Goal: Navigation & Orientation: Find specific page/section

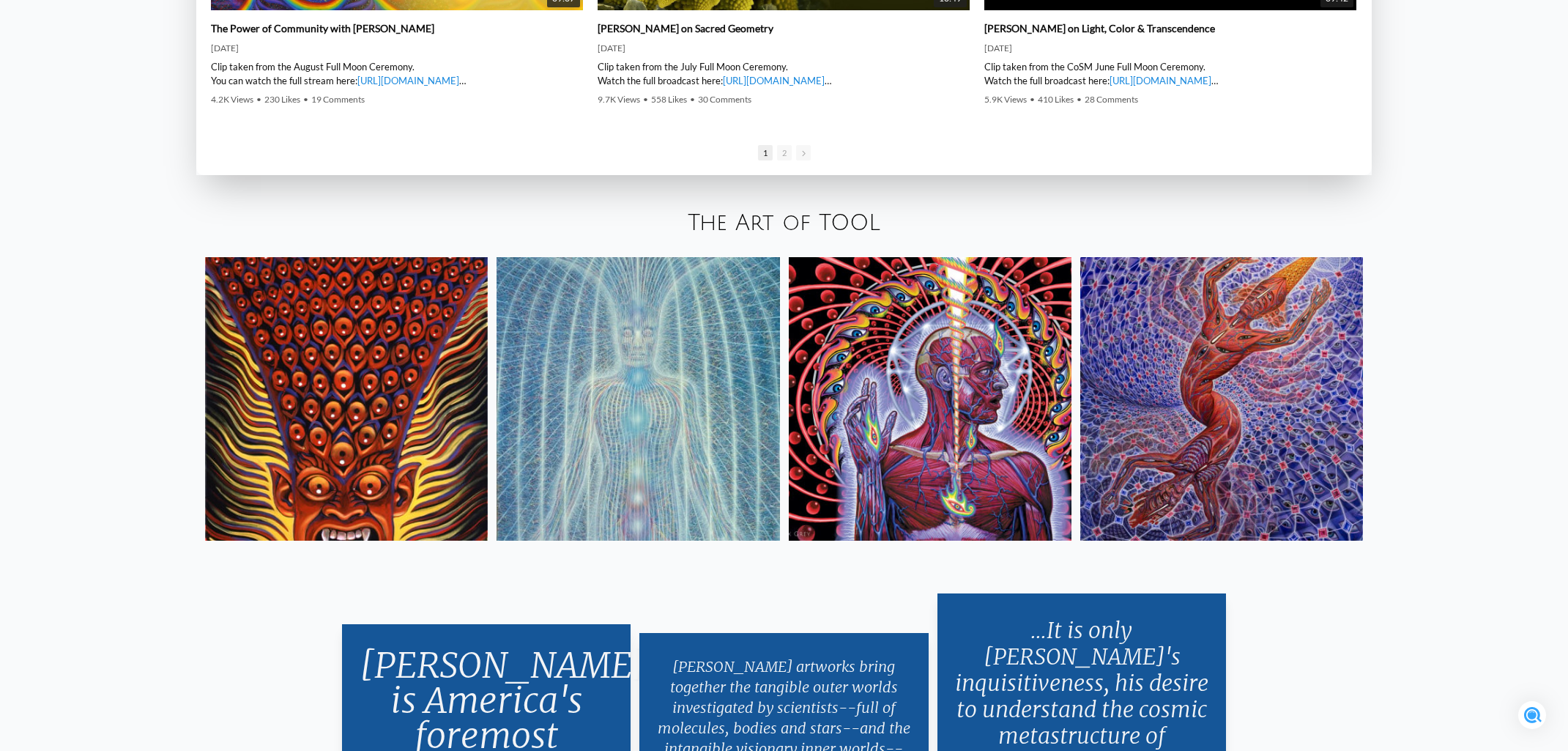
scroll to position [2969, 0]
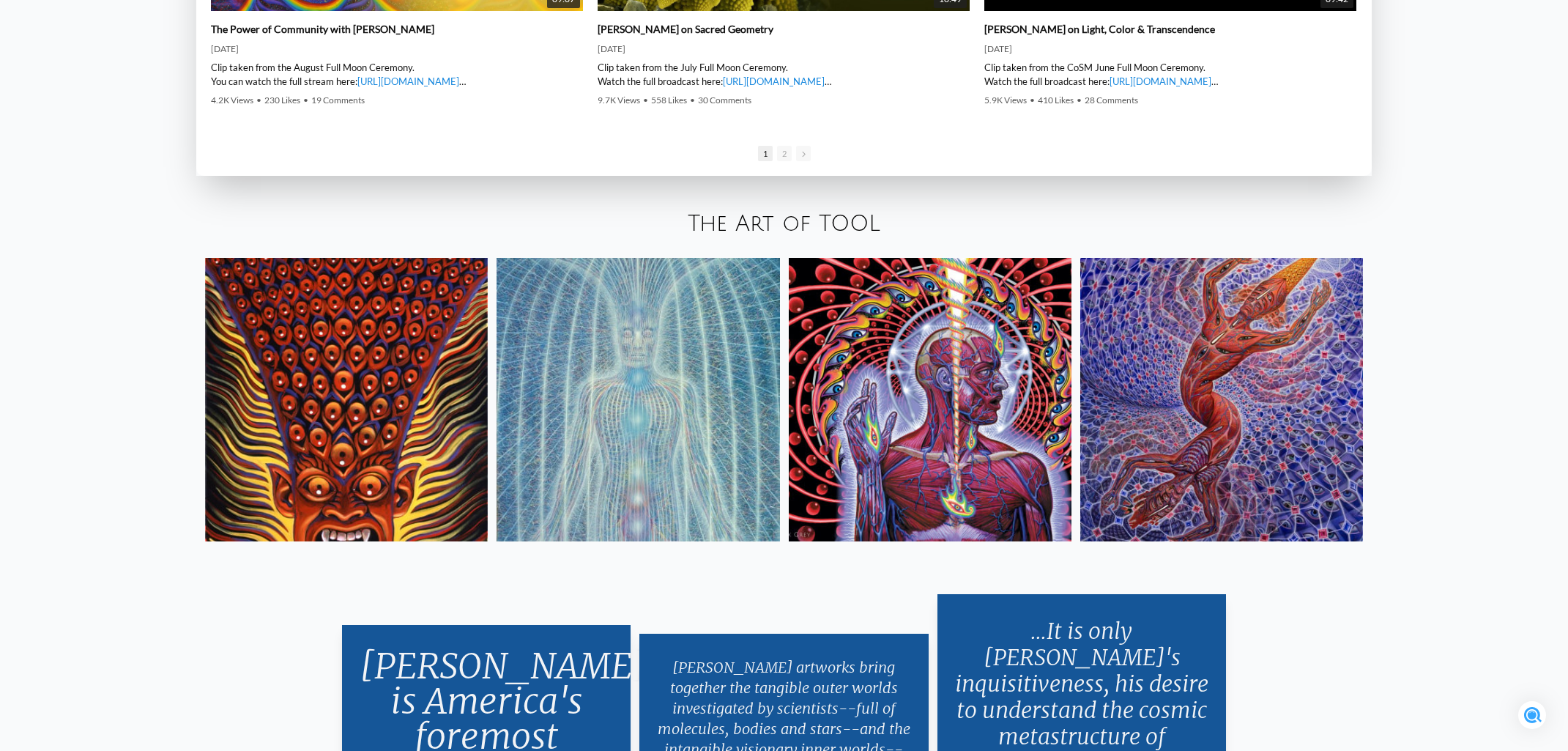
click at [1148, 336] on img at bounding box center [1221, 399] width 282 height 282
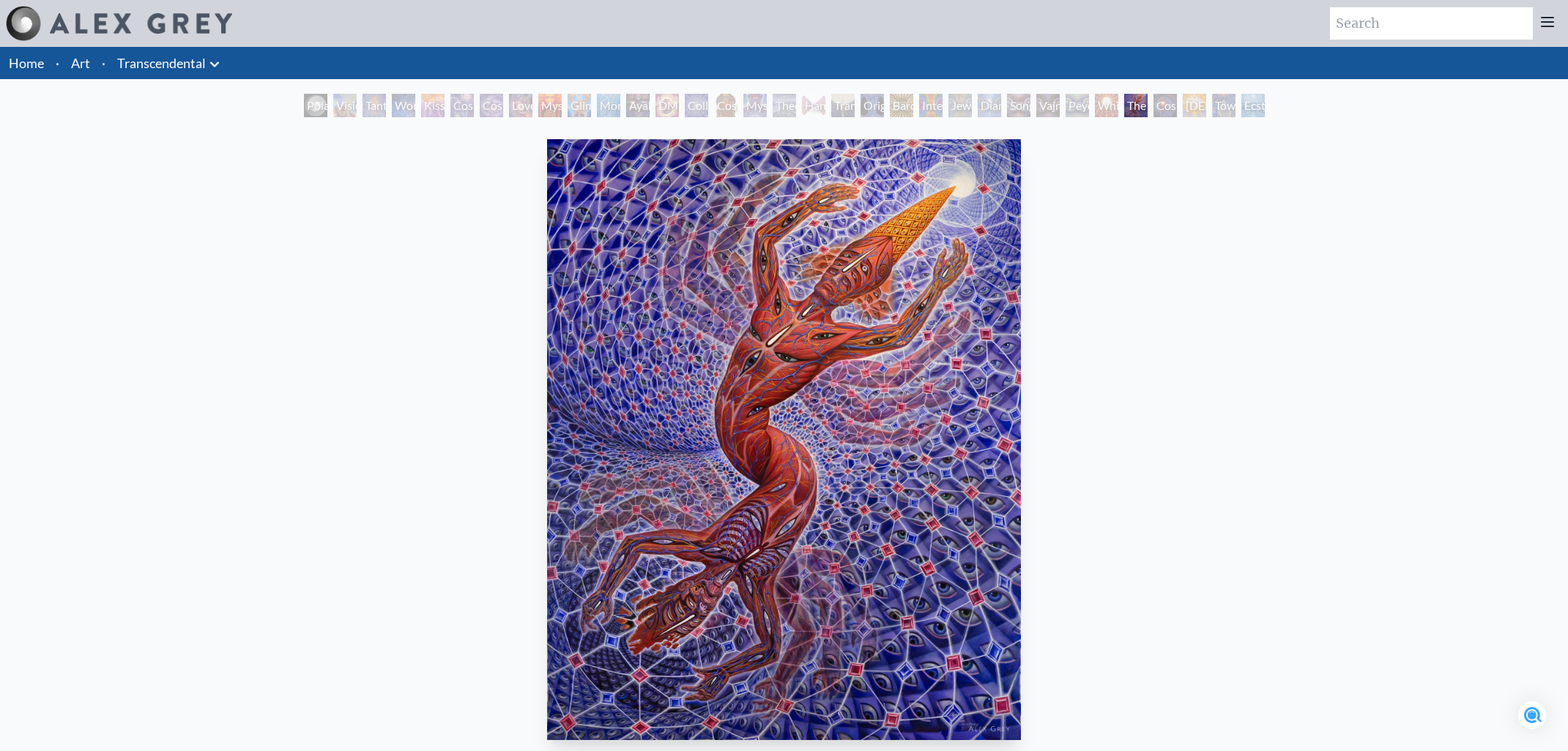
click at [304, 110] on div "Polar Unity Spiral" at bounding box center [316, 106] width 23 height 23
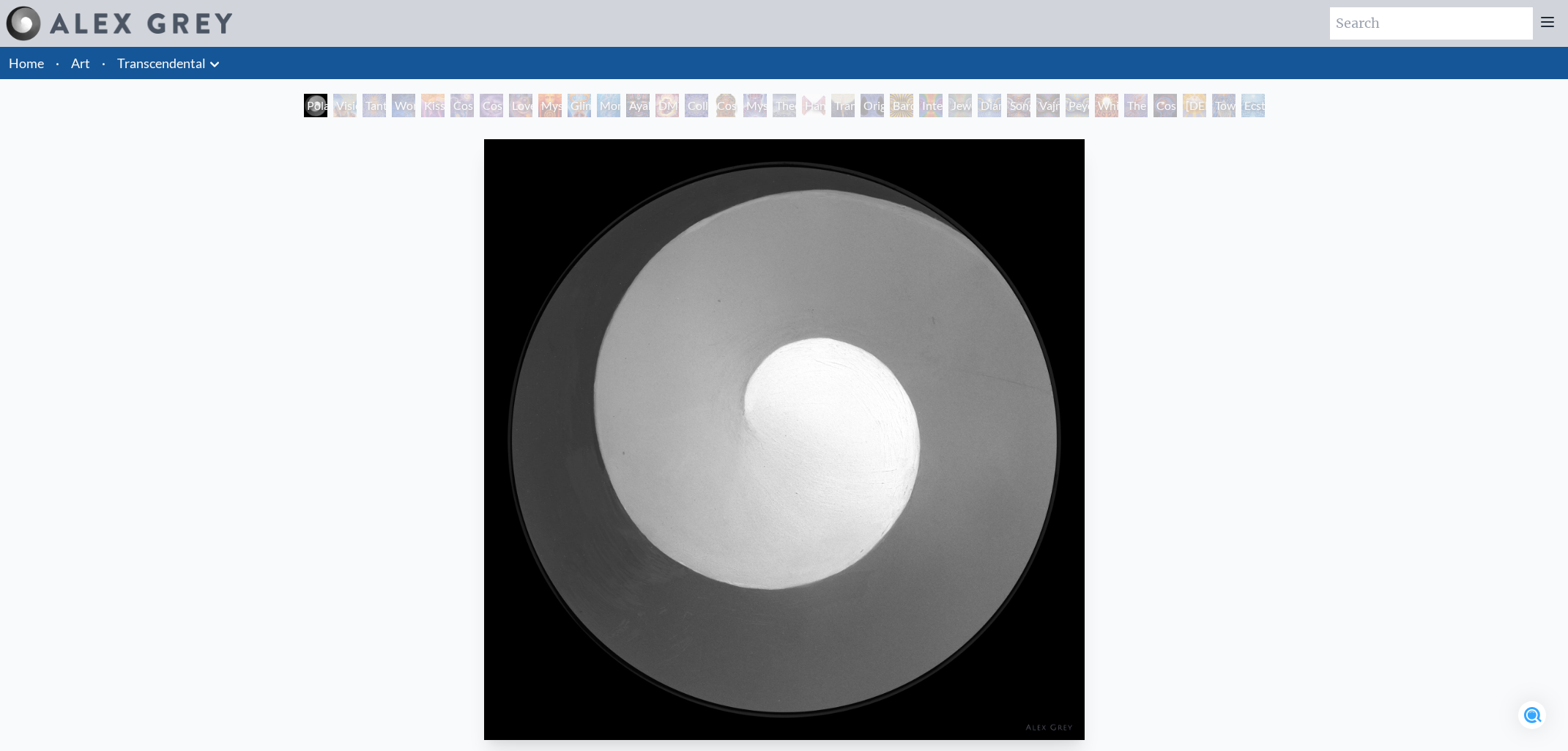
click at [345, 113] on div "Visionary Origin of Language" at bounding box center [345, 106] width 23 height 23
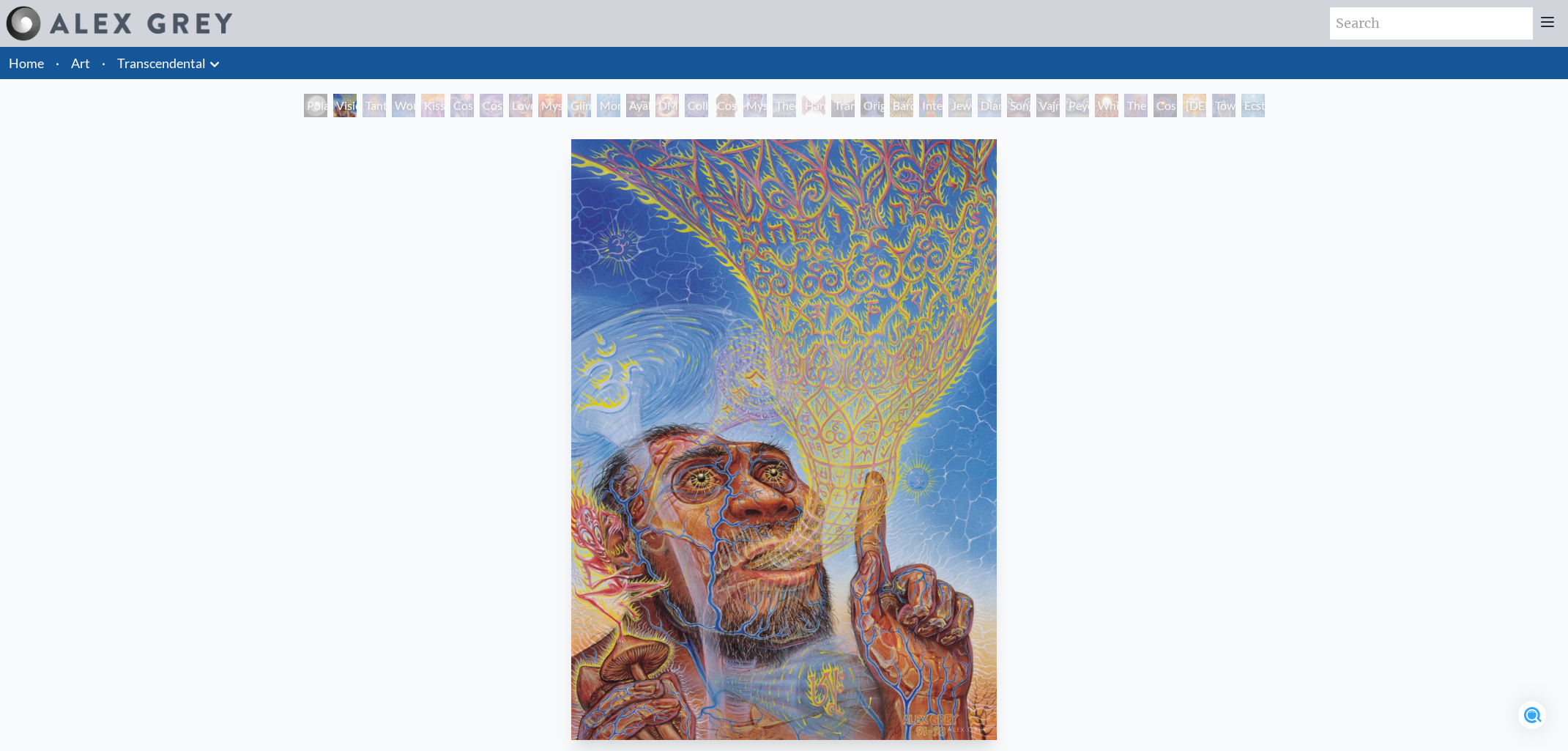
click at [375, 115] on div "Tantra" at bounding box center [374, 106] width 23 height 23
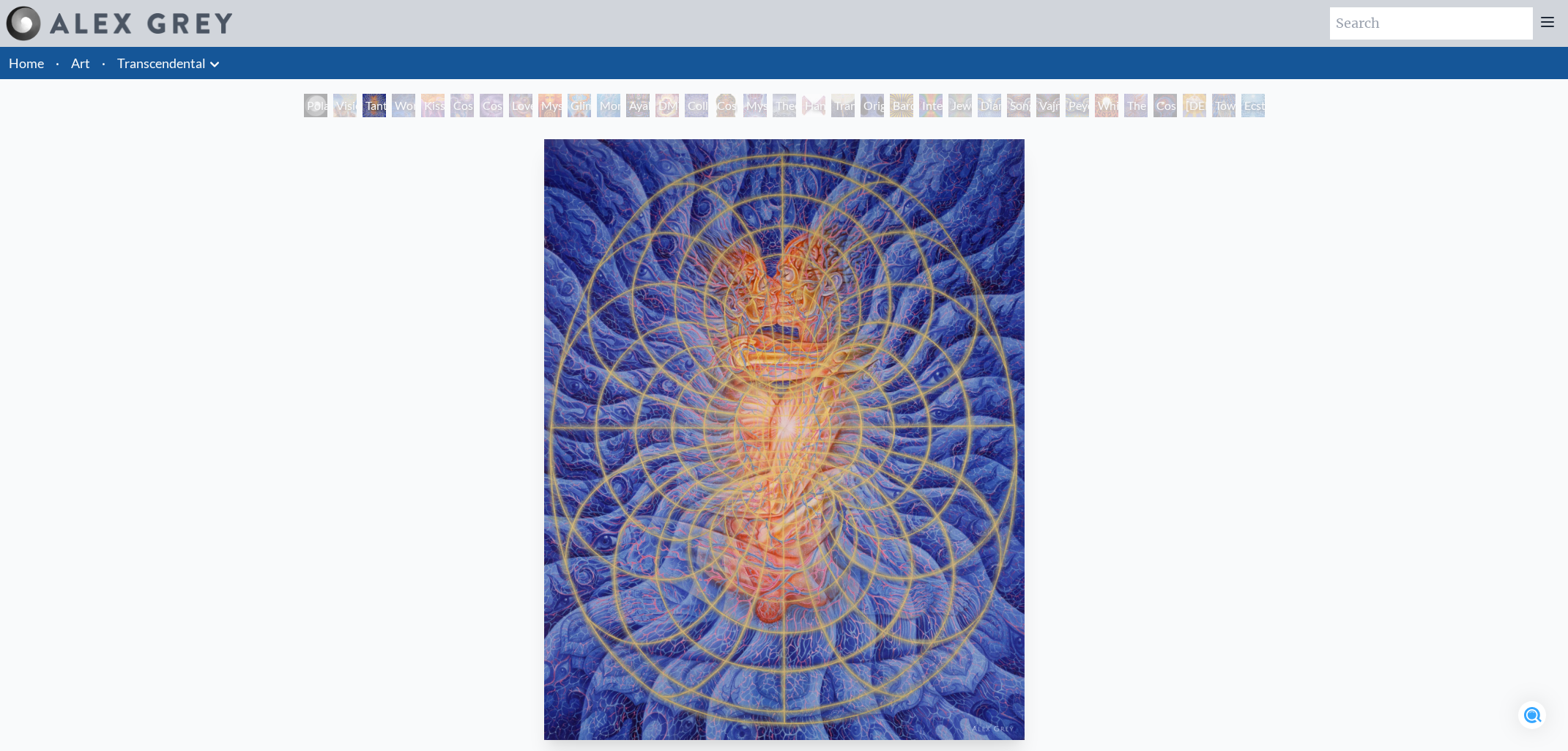
click at [400, 115] on div "Wonder" at bounding box center [404, 106] width 23 height 23
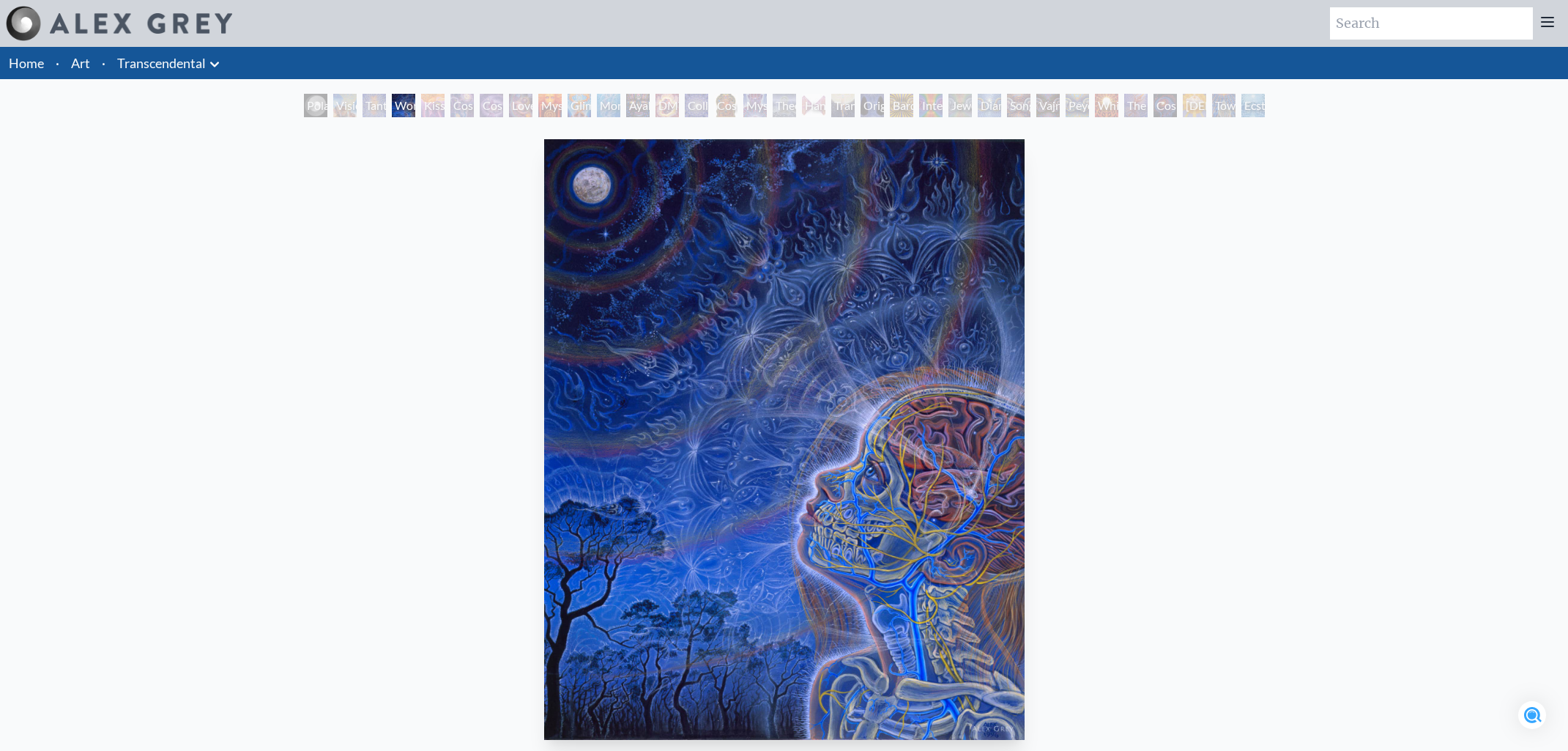
click at [443, 113] on div "Kiss of the [MEDICAL_DATA]" at bounding box center [432, 106] width 23 height 23
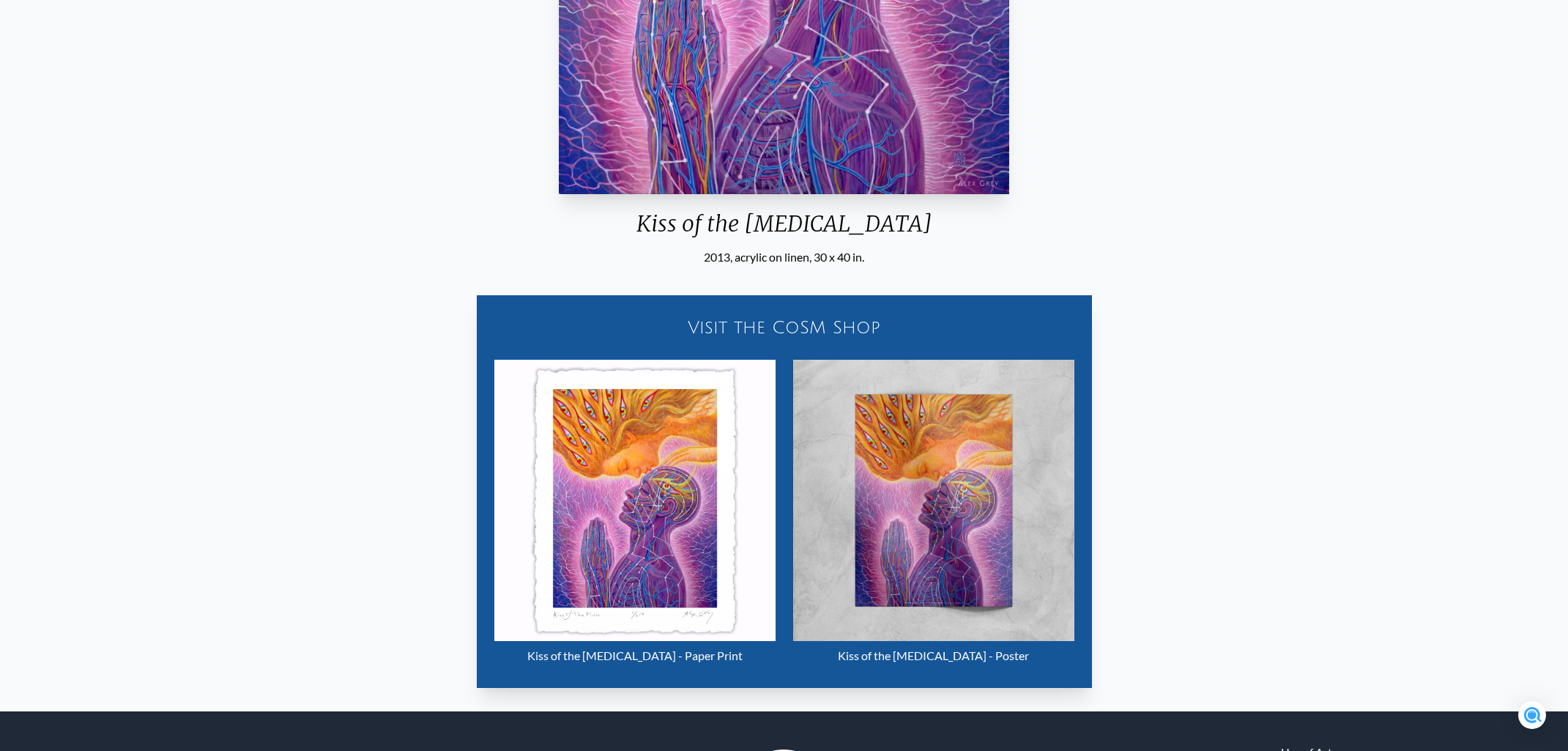
scroll to position [548, 0]
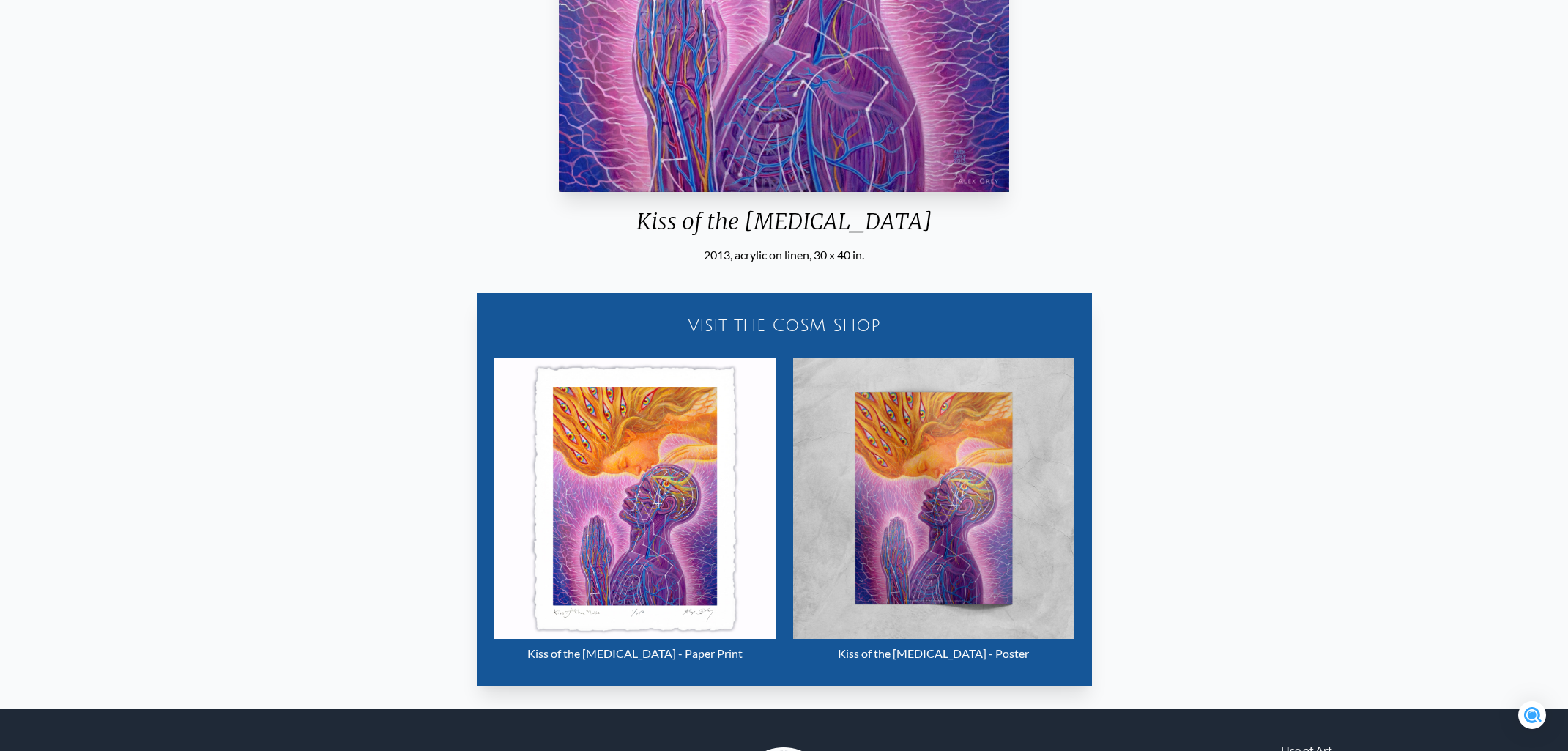
click at [797, 325] on div "Visit the CoSM Shop" at bounding box center [784, 325] width 597 height 47
